Goal: Information Seeking & Learning: Learn about a topic

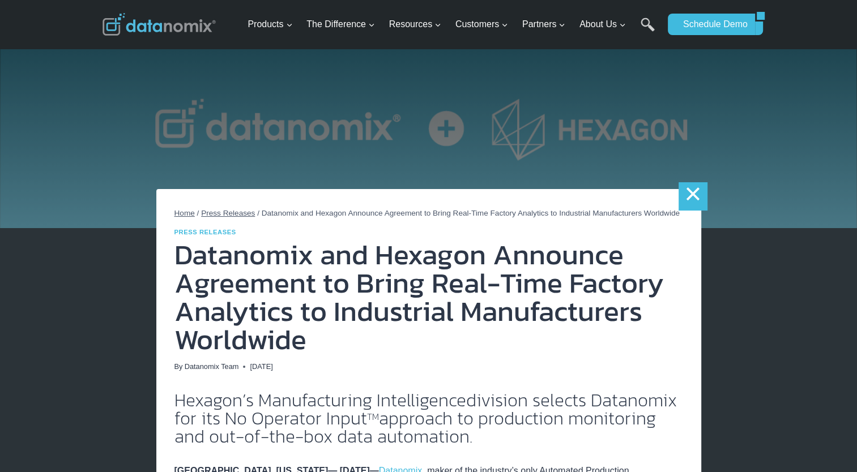
click at [694, 198] on link "×" at bounding box center [692, 196] width 28 height 28
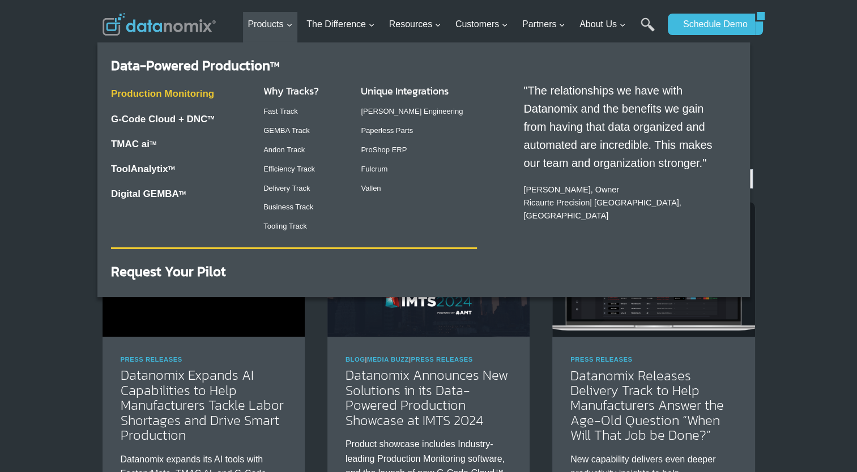
click at [175, 92] on link "Production Monitoring" at bounding box center [162, 93] width 103 height 11
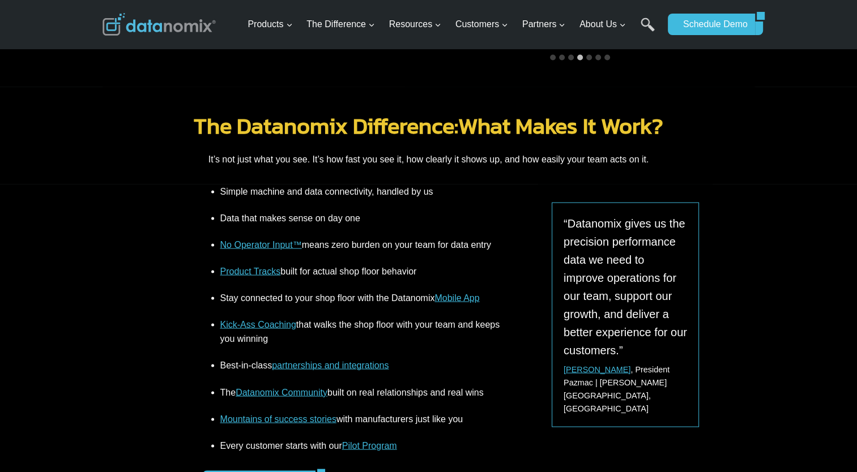
scroll to position [2095, 0]
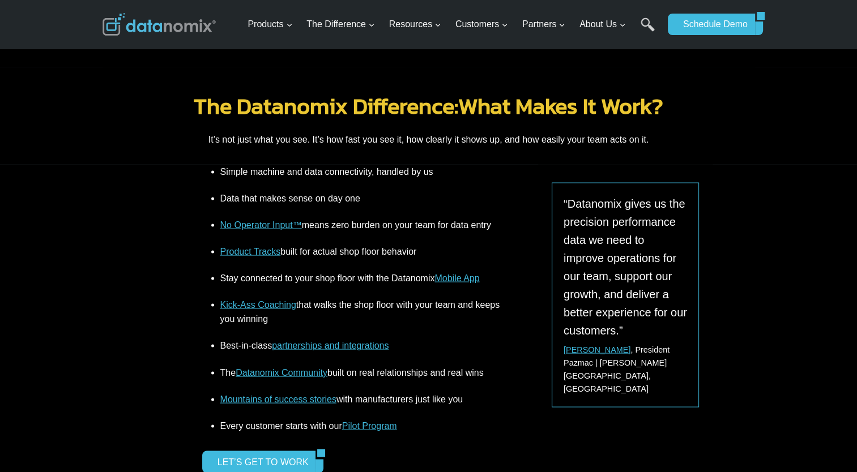
click at [263, 246] on link "Product Tracks" at bounding box center [250, 251] width 61 height 10
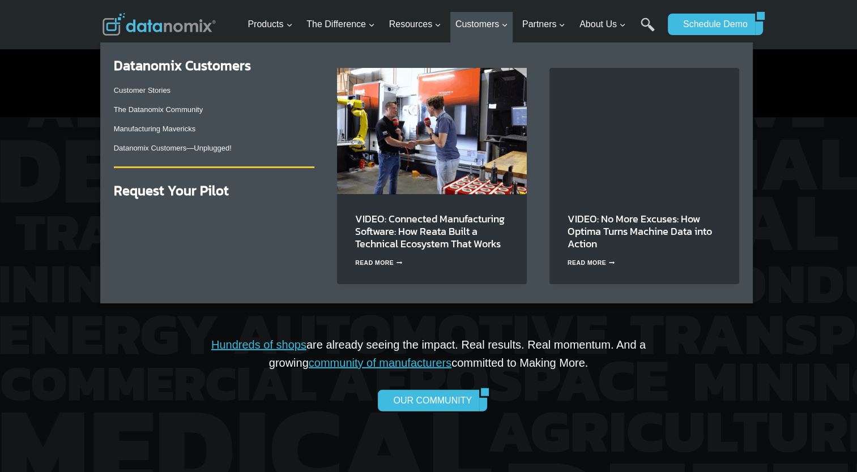
scroll to position [2661, 0]
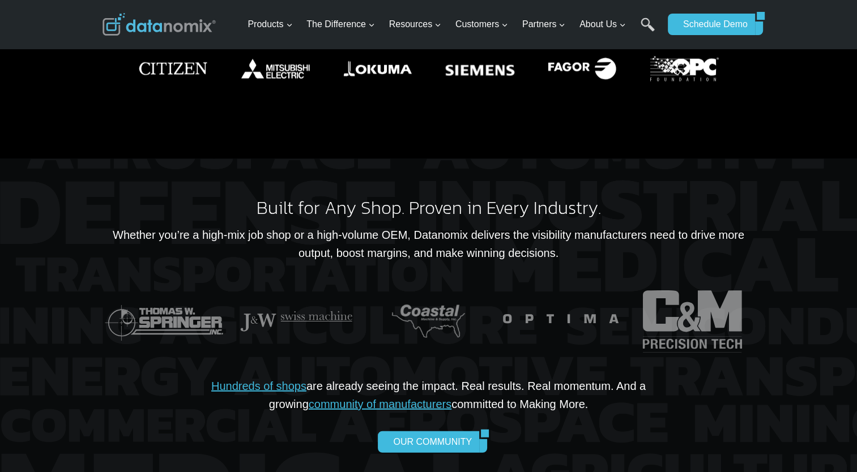
click at [66, 277] on div at bounding box center [428, 338] width 857 height 358
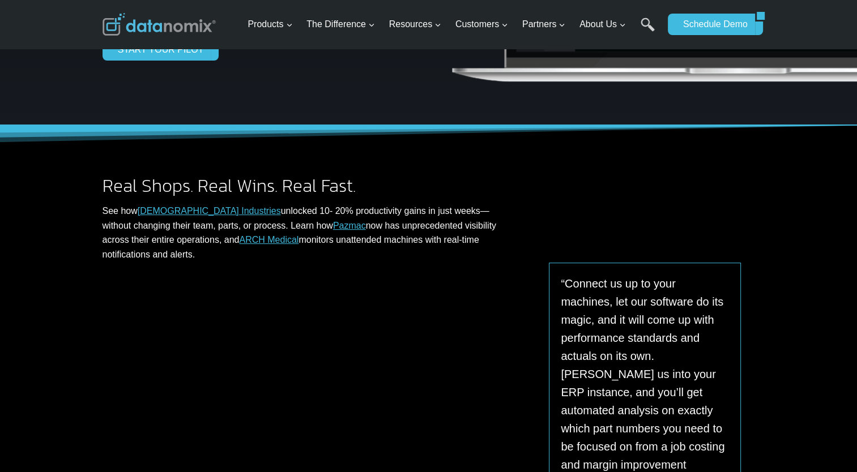
scroll to position [0, 0]
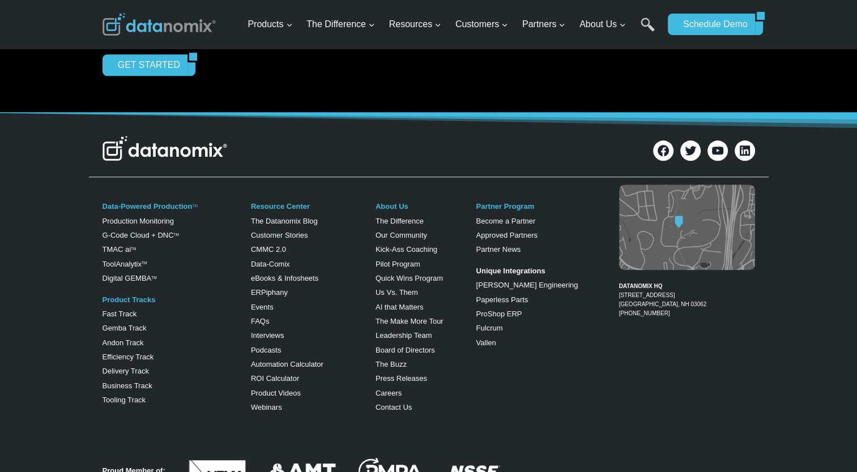
scroll to position [906, 0]
